Goal: Transaction & Acquisition: Book appointment/travel/reservation

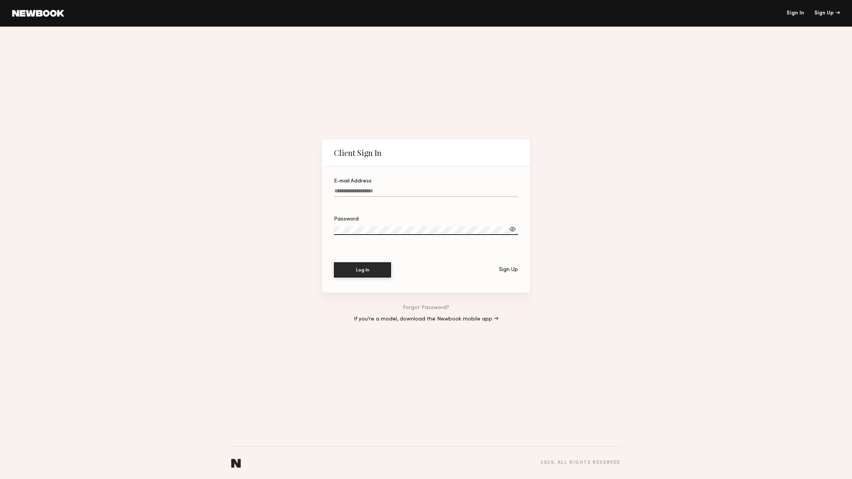
click at [364, 188] on label "E-mail Address" at bounding box center [426, 192] width 184 height 26
click at [364, 188] on input "E-mail Address" at bounding box center [426, 192] width 184 height 9
type input "**********"
click at [357, 274] on button "Log In" at bounding box center [362, 269] width 57 height 15
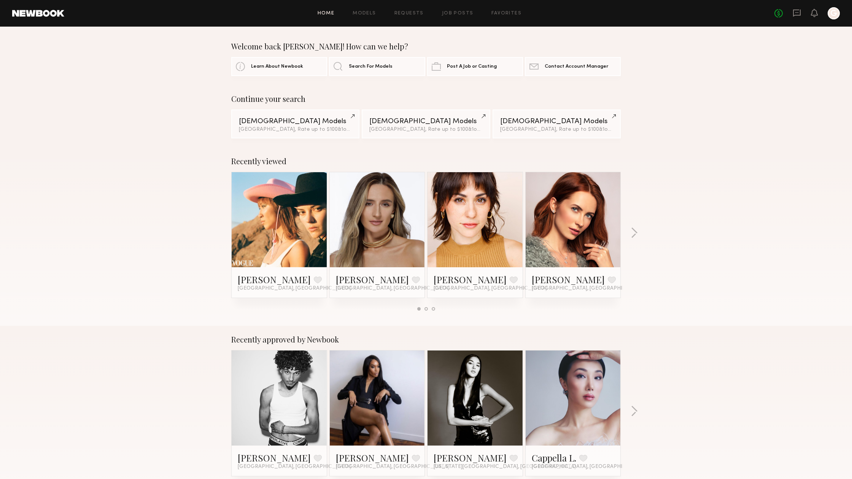
click at [403, 222] on div at bounding box center [377, 219] width 95 height 95
click at [373, 211] on link at bounding box center [377, 219] width 46 height 95
click at [319, 243] on div at bounding box center [279, 219] width 95 height 95
click at [293, 228] on link at bounding box center [279, 219] width 46 height 95
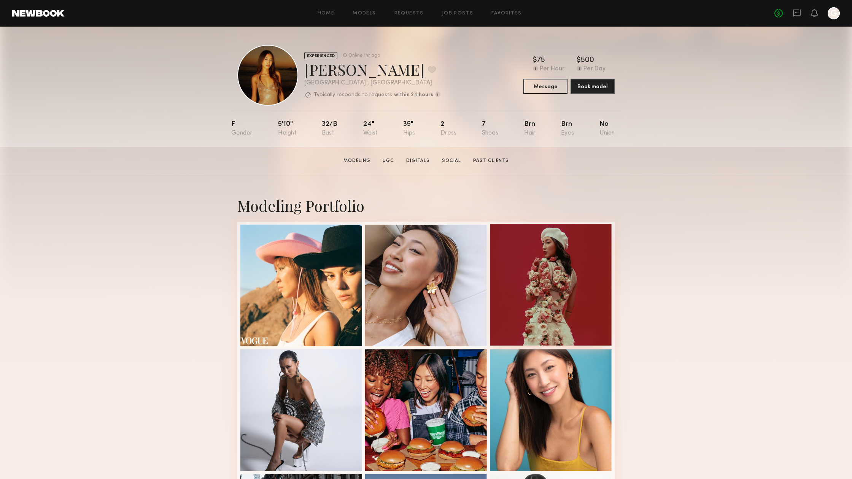
click at [526, 297] on div at bounding box center [551, 285] width 122 height 122
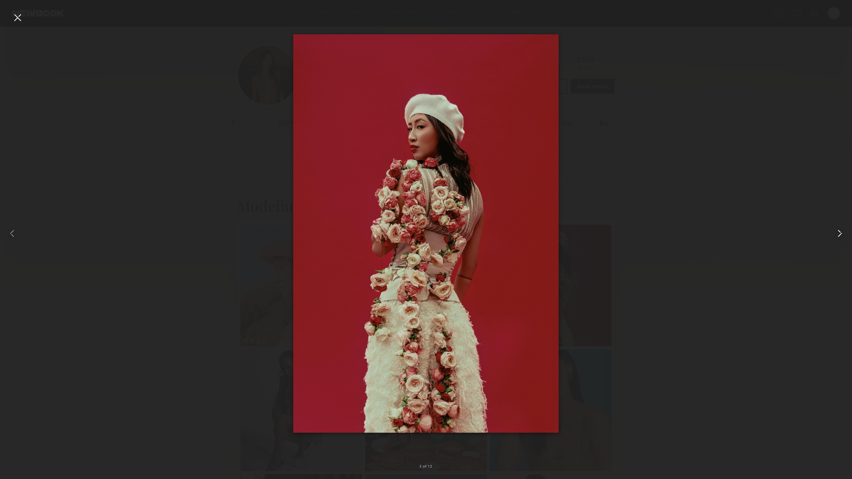
click at [836, 236] on common-icon at bounding box center [840, 233] width 12 height 12
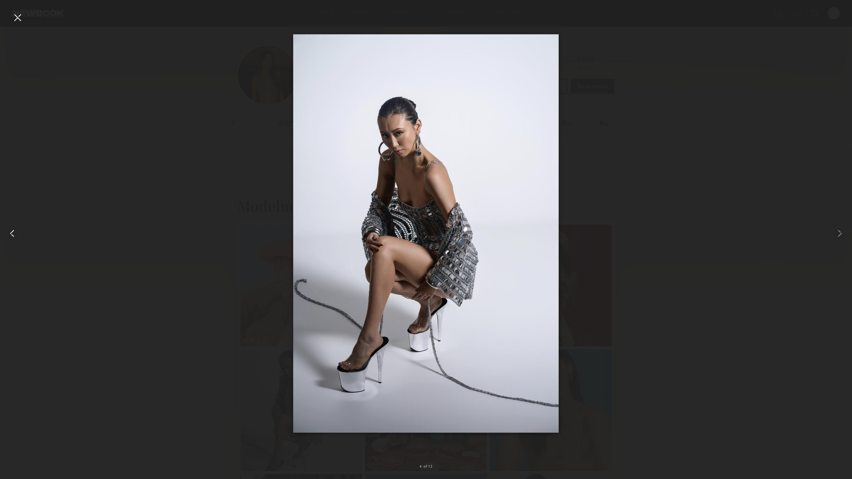
click at [13, 240] on div at bounding box center [17, 233] width 34 height 443
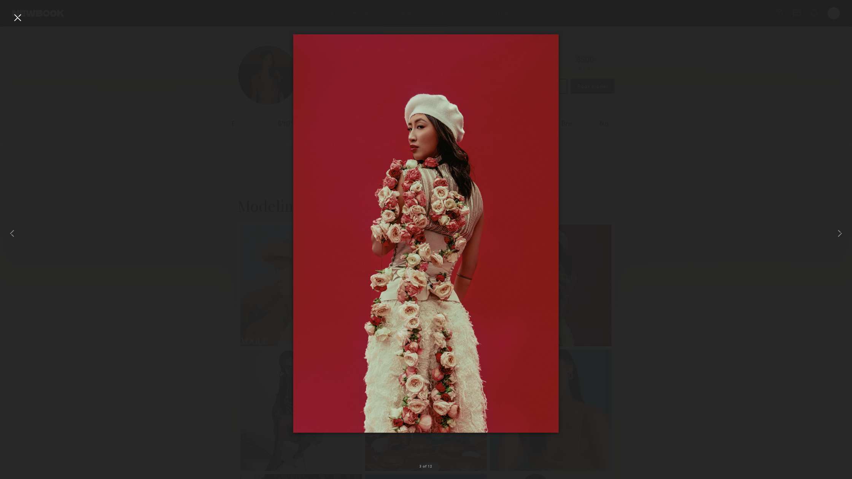
scroll to position [0, 0]
click at [11, 238] on common-icon at bounding box center [12, 233] width 12 height 12
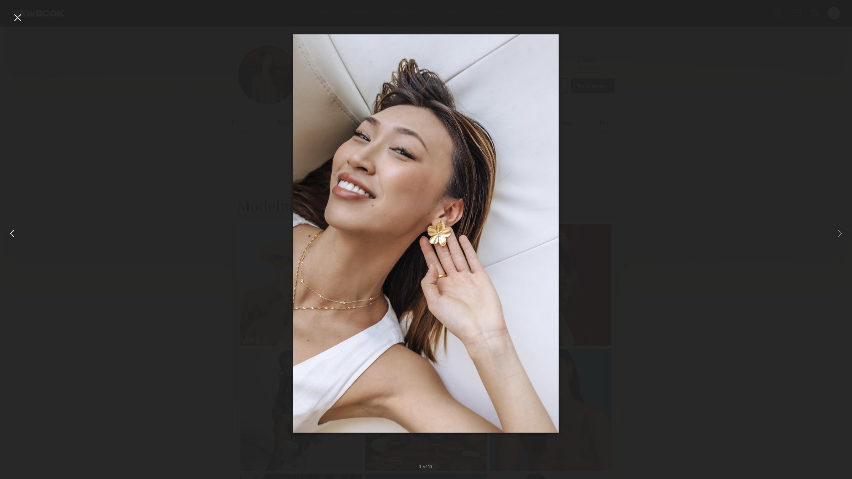
click at [12, 237] on common-icon at bounding box center [12, 233] width 12 height 12
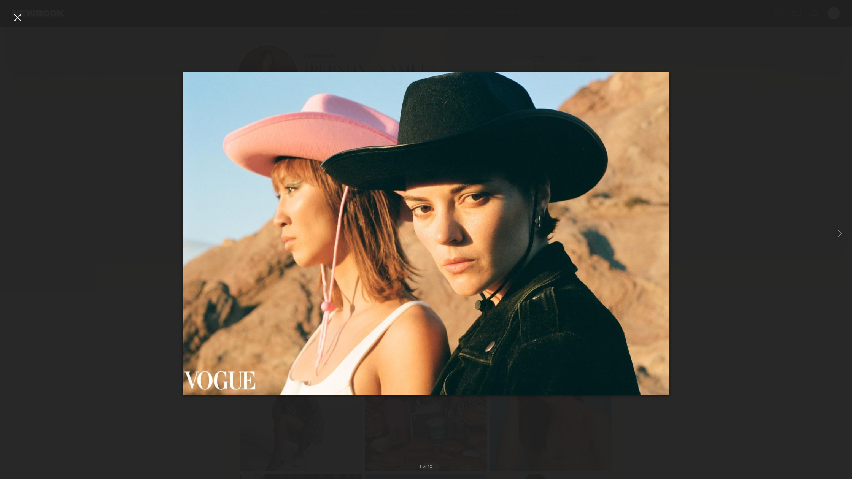
click at [135, 202] on div at bounding box center [426, 233] width 852 height 443
click at [13, 19] on div at bounding box center [17, 17] width 12 height 12
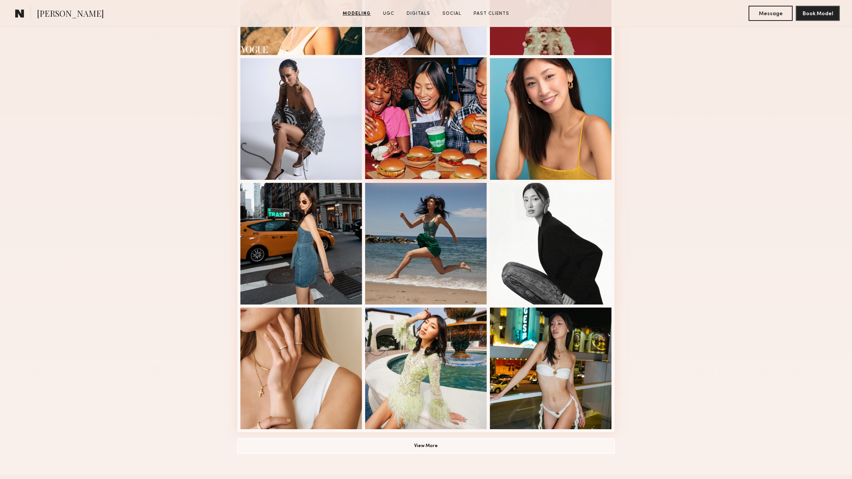
scroll to position [293, 0]
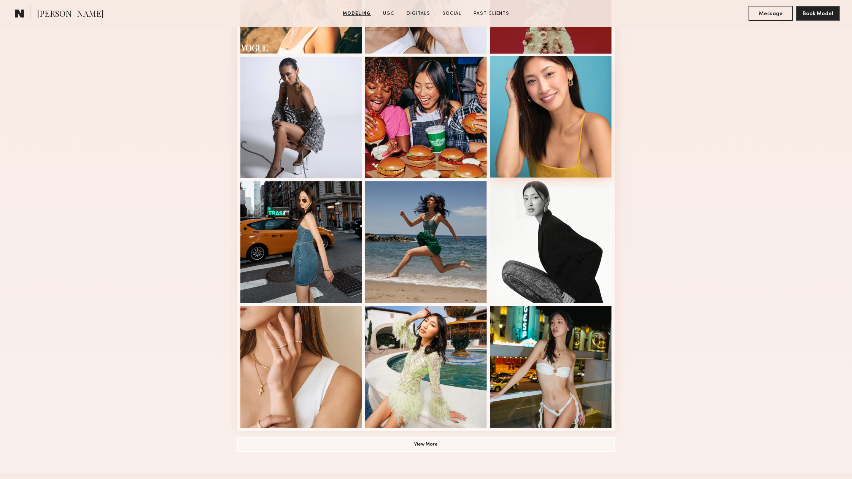
drag, startPoint x: 519, startPoint y: 75, endPoint x: 515, endPoint y: 76, distance: 4.1
click at [519, 75] on div at bounding box center [551, 117] width 122 height 122
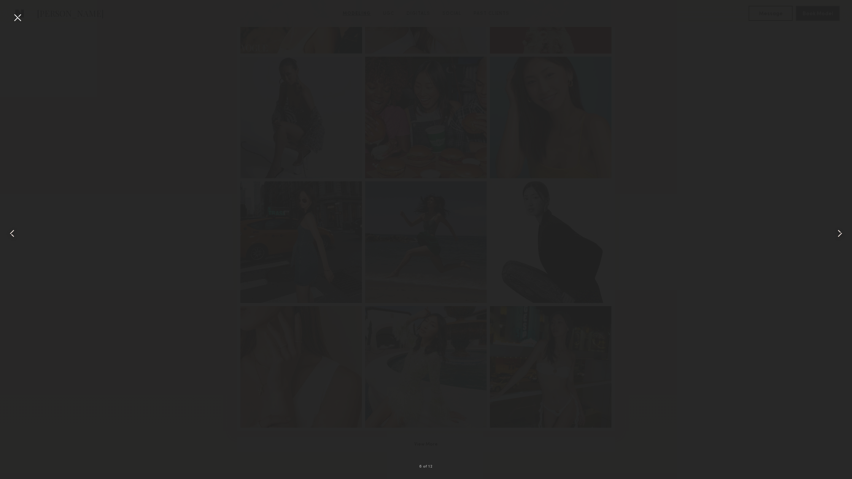
click at [404, 99] on div at bounding box center [426, 233] width 852 height 443
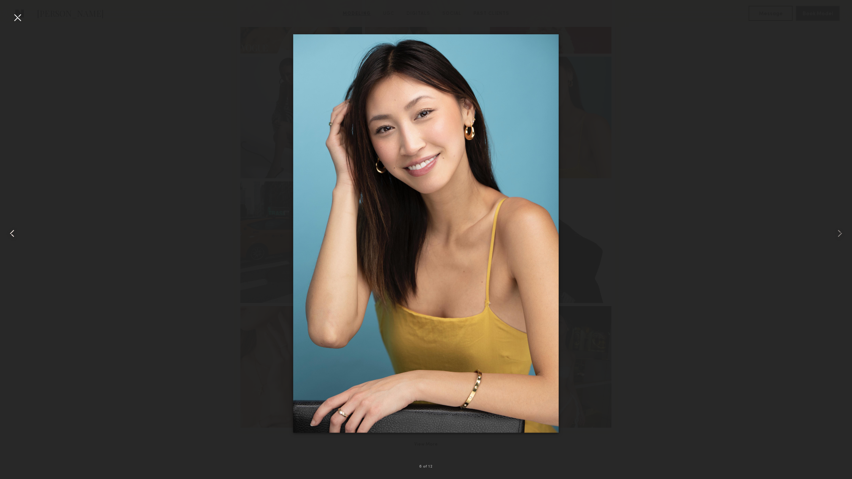
click at [16, 235] on common-icon at bounding box center [12, 233] width 12 height 12
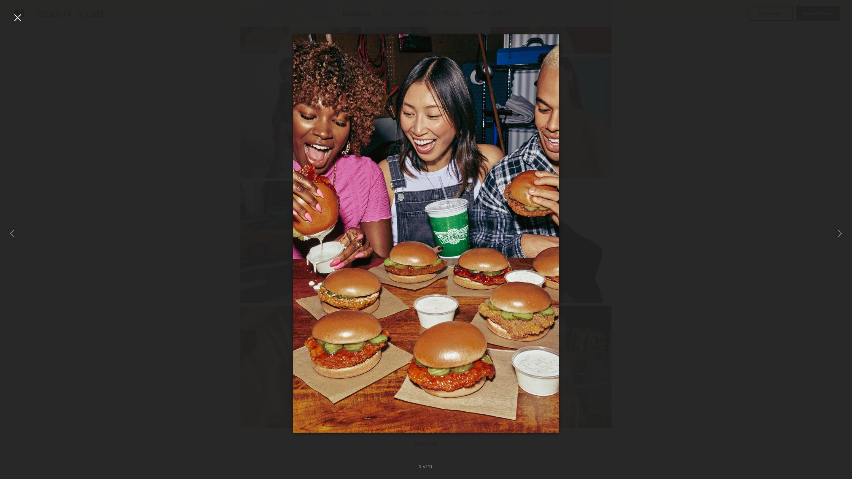
click at [16, 18] on div at bounding box center [17, 17] width 12 height 12
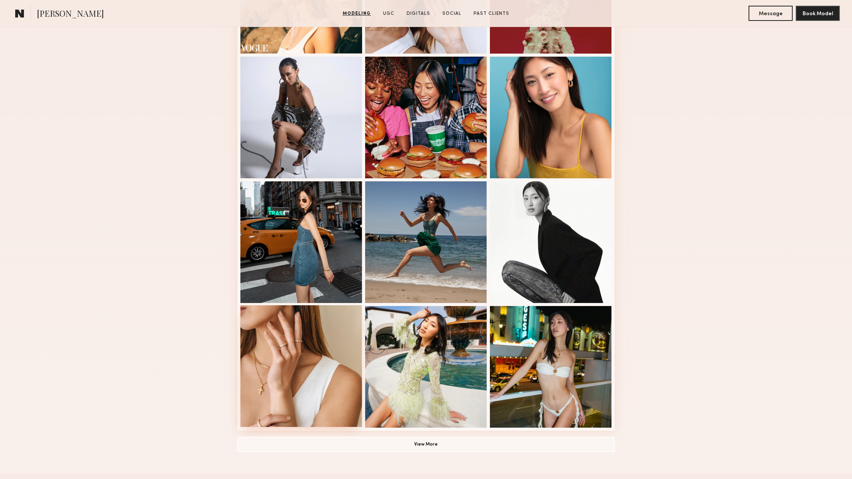
scroll to position [320, 0]
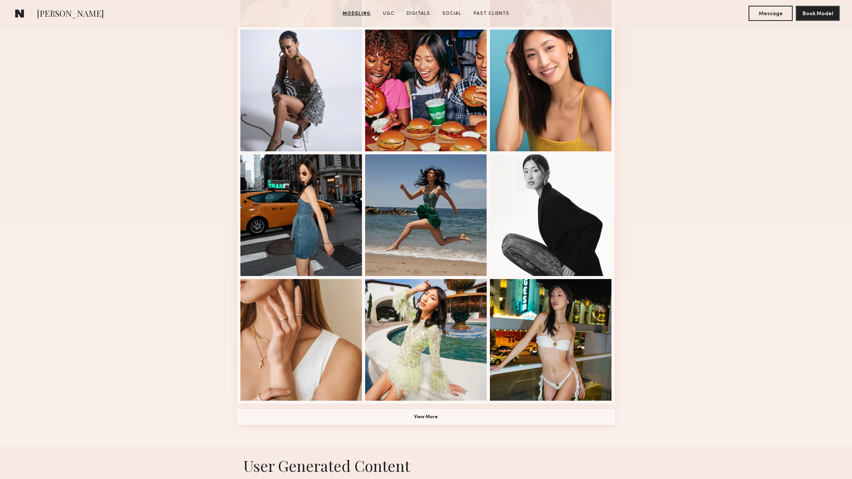
click at [432, 417] on button "View More" at bounding box center [425, 417] width 377 height 15
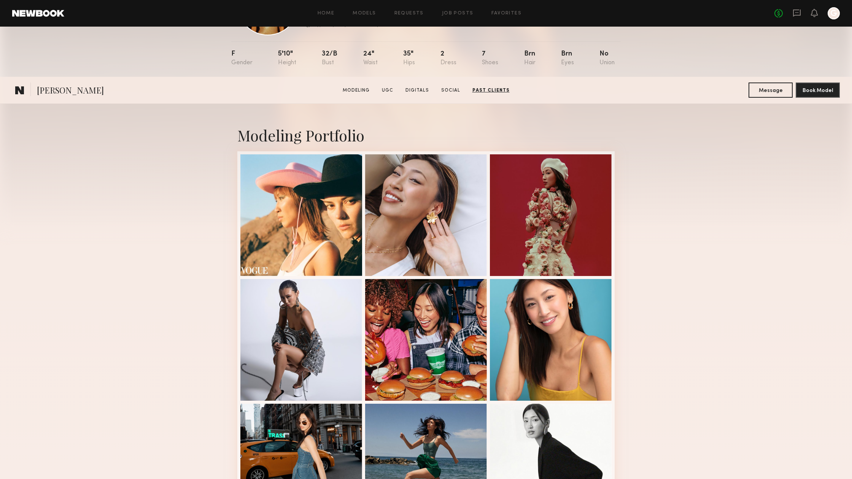
scroll to position [0, 0]
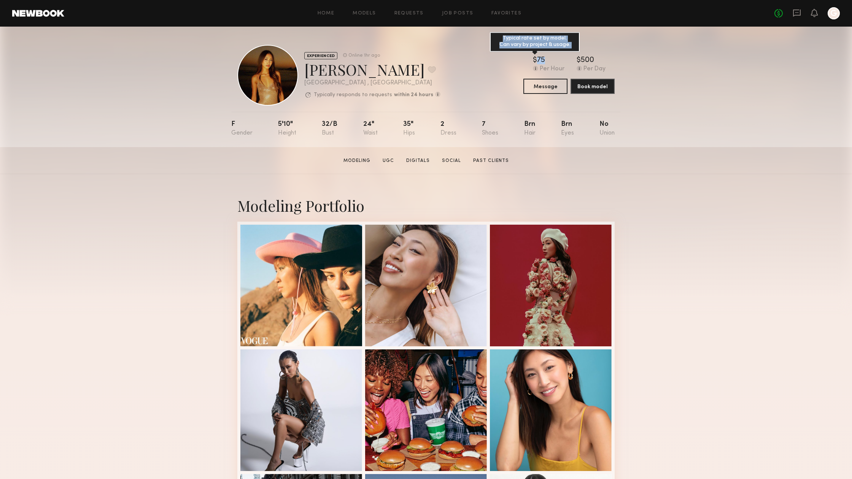
drag, startPoint x: 533, startPoint y: 62, endPoint x: 548, endPoint y: 62, distance: 14.8
click at [548, 62] on div "$ Typical rate set by model. Can vary by project & usage. 75" at bounding box center [549, 61] width 32 height 8
drag, startPoint x: 548, startPoint y: 62, endPoint x: 529, endPoint y: 61, distance: 19.0
click at [529, 61] on div "$ Typical rate set by model. Can vary by project & usage. 75 Per Hour $ Typical…" at bounding box center [568, 65] width 91 height 16
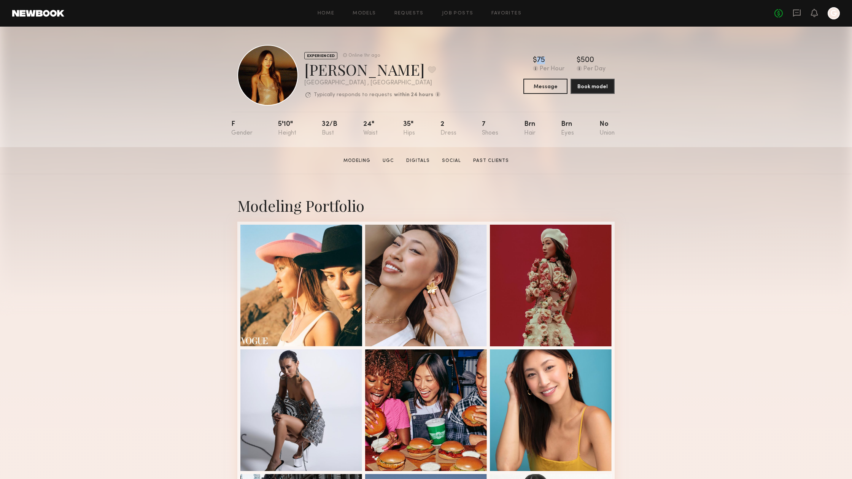
click at [529, 61] on div "$ Typical rate set by model. Can vary by project & usage. 75 Per Hour $ Typical…" at bounding box center [568, 65] width 91 height 16
drag, startPoint x: 533, startPoint y: 59, endPoint x: 550, endPoint y: 59, distance: 16.7
click at [550, 59] on div "$ Typical rate set by model. Can vary by project & usage. 75" at bounding box center [549, 61] width 32 height 8
drag, startPoint x: 547, startPoint y: 61, endPoint x: 526, endPoint y: 61, distance: 20.9
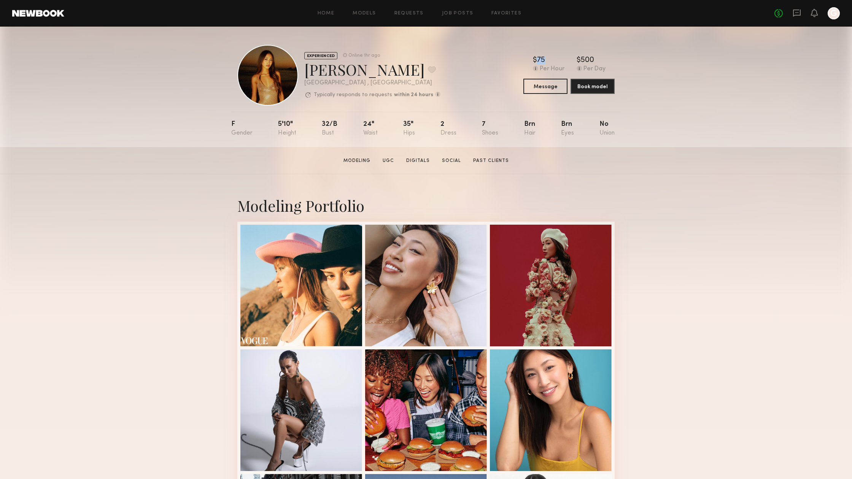
click at [526, 61] on div "$ Typical rate set by model. Can vary by project & usage. 75 Per Hour $ Typical…" at bounding box center [568, 65] width 91 height 16
click at [533, 58] on div "$ Typical rate set by model. Can vary by project & usage." at bounding box center [535, 61] width 4 height 8
drag, startPoint x: 533, startPoint y: 58, endPoint x: 569, endPoint y: 59, distance: 36.5
click at [569, 59] on div "$ Typical rate set by model. Can vary by project & usage. 75 Per Hour $ Typical…" at bounding box center [568, 65] width 91 height 16
click at [513, 45] on div "EXPERIENCED Online 1hr ago Kristine W. Favorite Los Angeles , CA Typically resp…" at bounding box center [425, 75] width 377 height 61
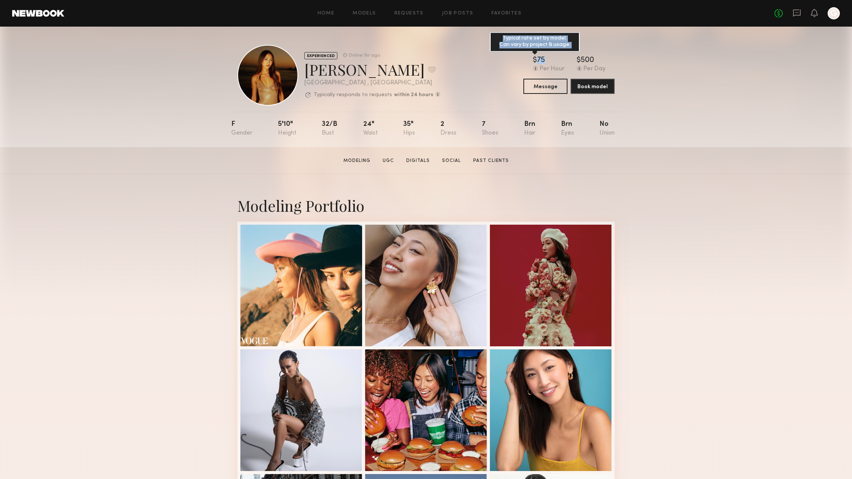
drag, startPoint x: 528, startPoint y: 58, endPoint x: 545, endPoint y: 59, distance: 17.1
click at [545, 59] on div "$ Typical rate set by model. Can vary by project & usage. 75 Per Hour $ Typical…" at bounding box center [568, 65] width 91 height 16
click at [545, 59] on div "75" at bounding box center [541, 61] width 8 height 8
drag, startPoint x: 546, startPoint y: 59, endPoint x: 516, endPoint y: 57, distance: 29.3
click at [516, 57] on div "EXPERIENCED Online 1hr ago Kristine W. Favorite Los Angeles , CA Typically resp…" at bounding box center [425, 75] width 377 height 61
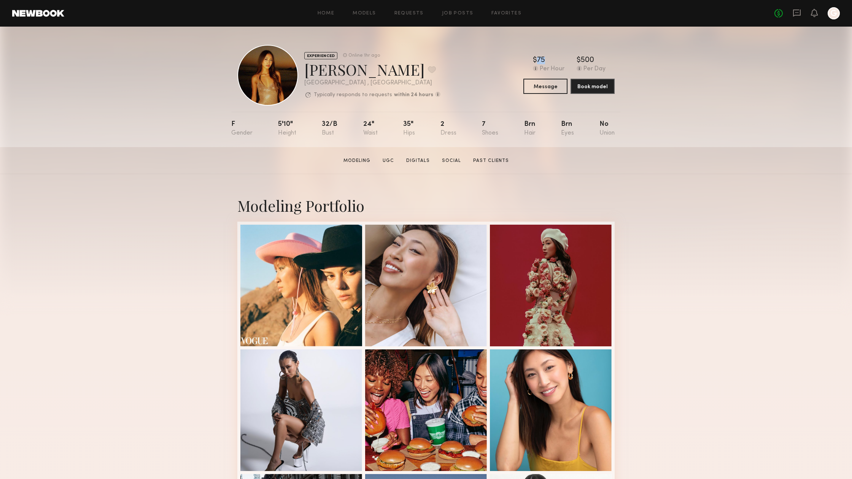
click at [515, 57] on div "EXPERIENCED Online 1hr ago Kristine W. Favorite Los Angeles , CA Typically resp…" at bounding box center [425, 75] width 377 height 61
